Goal: Task Accomplishment & Management: Use online tool/utility

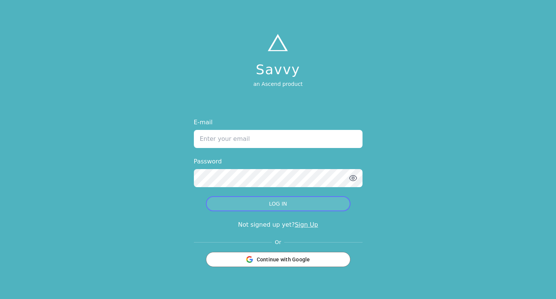
type input "[PERSON_NAME][EMAIL_ADDRESS][PERSON_NAME][DOMAIN_NAME]"
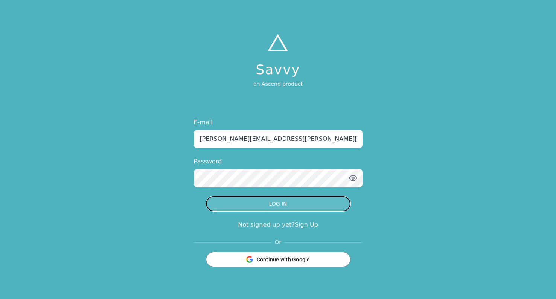
click at [302, 200] on button "LOG IN" at bounding box center [278, 203] width 145 height 15
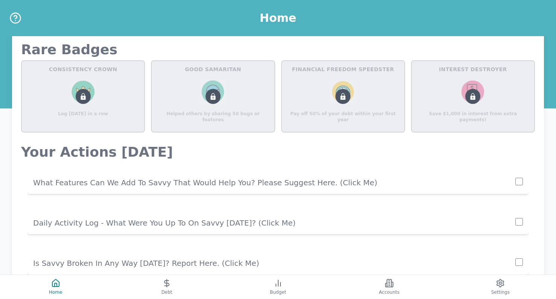
scroll to position [522, 0]
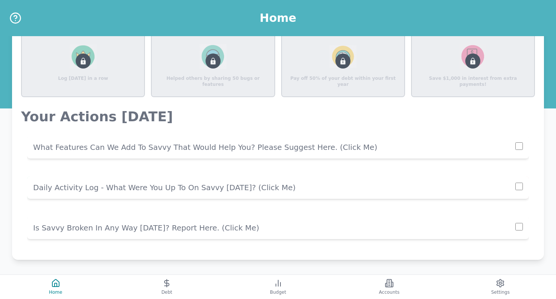
click at [263, 190] on p "Daily Activity Log - What Were You Up To On Savvy [DATE]? (click me)" at bounding box center [274, 187] width 482 height 11
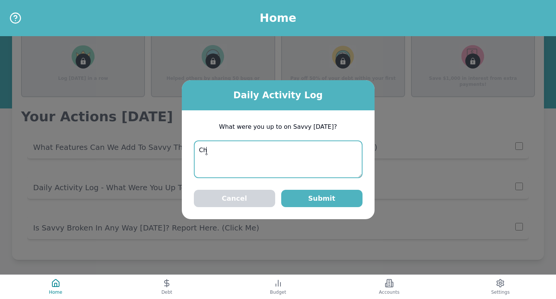
type textarea "C"
type textarea "Checking my balances"
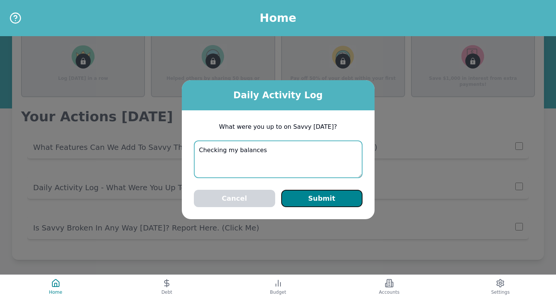
click at [326, 199] on button "Submit" at bounding box center [321, 198] width 81 height 17
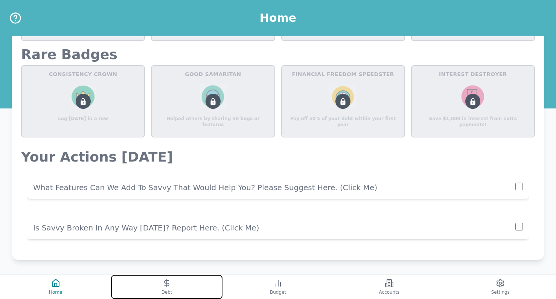
click at [192, 280] on button "Debt" at bounding box center [166, 287] width 111 height 24
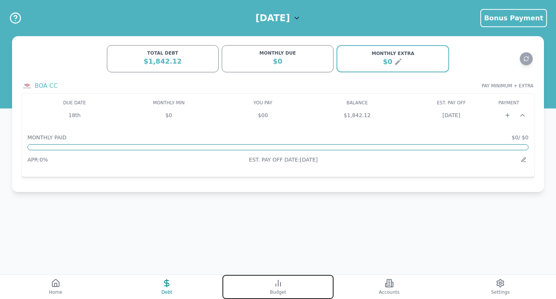
click at [264, 277] on button "Budget" at bounding box center [278, 287] width 111 height 24
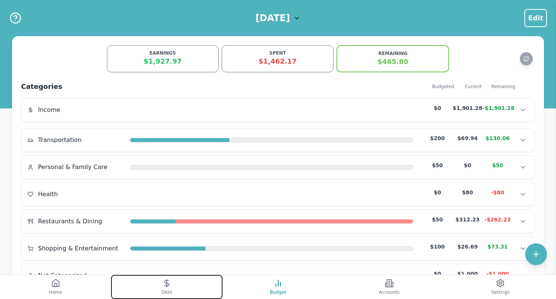
click at [182, 284] on button "Debt" at bounding box center [166, 287] width 111 height 24
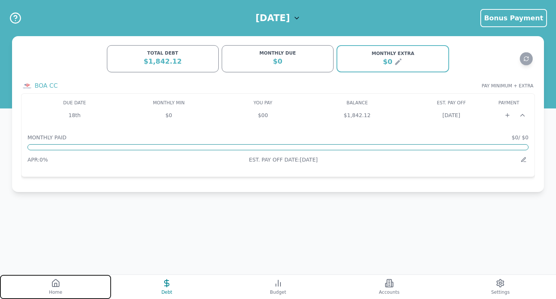
click at [92, 285] on button "Home" at bounding box center [55, 287] width 111 height 24
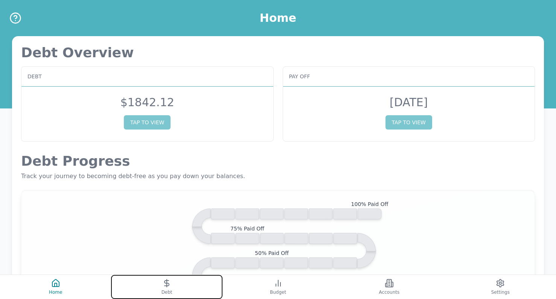
click at [165, 276] on button "Debt" at bounding box center [166, 287] width 111 height 24
